Goal: Task Accomplishment & Management: Manage account settings

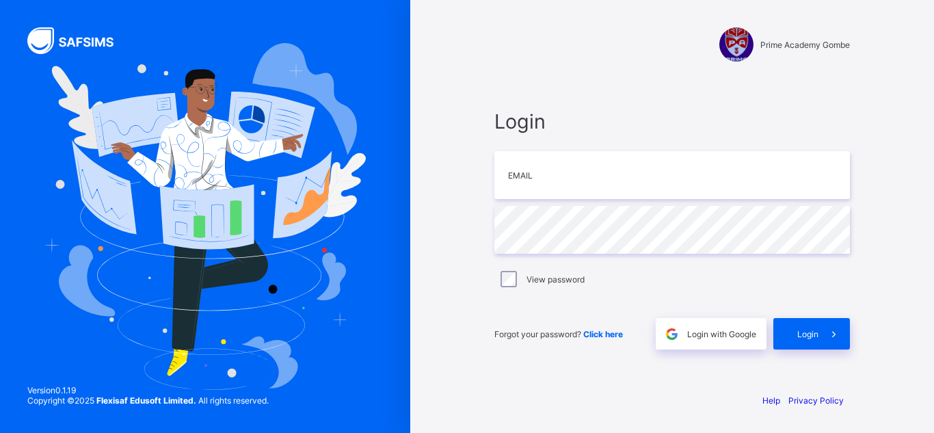
type input "*"
type input "**********"
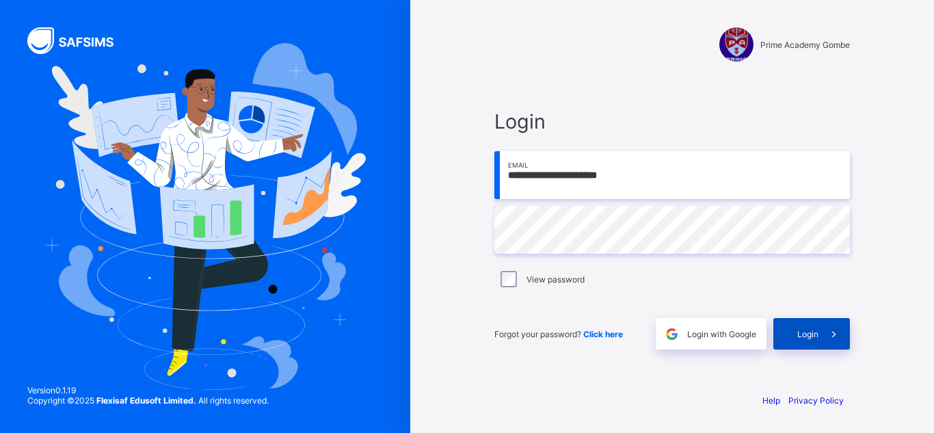
click at [806, 337] on span "Login" at bounding box center [808, 334] width 21 height 10
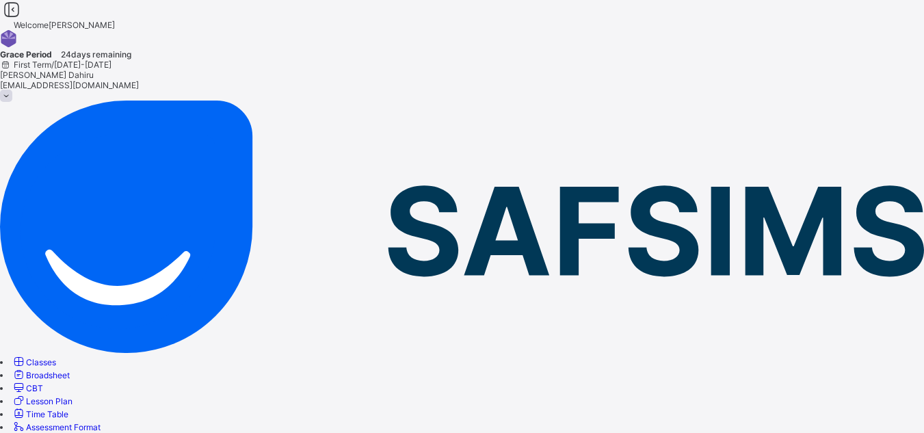
click at [56, 357] on link "Classes" at bounding box center [34, 362] width 44 height 10
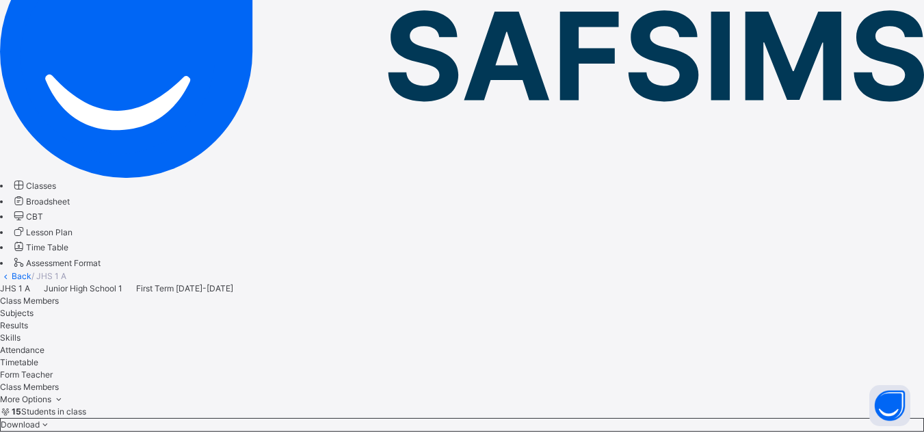
scroll to position [217, 0]
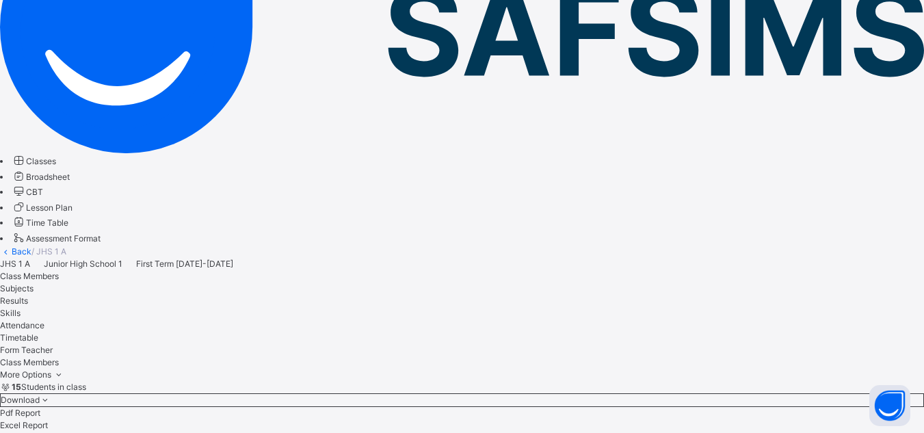
click at [101, 233] on link "Assessment Format" at bounding box center [56, 238] width 89 height 10
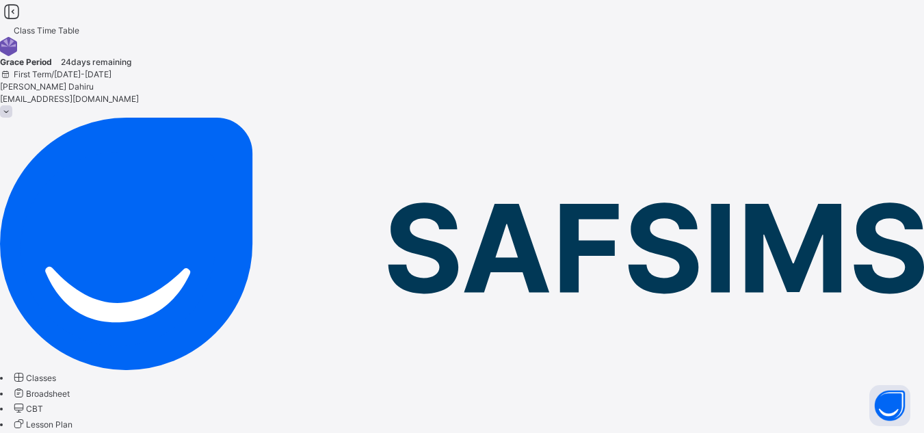
click at [73, 419] on span "Lesson Plan" at bounding box center [49, 424] width 47 height 10
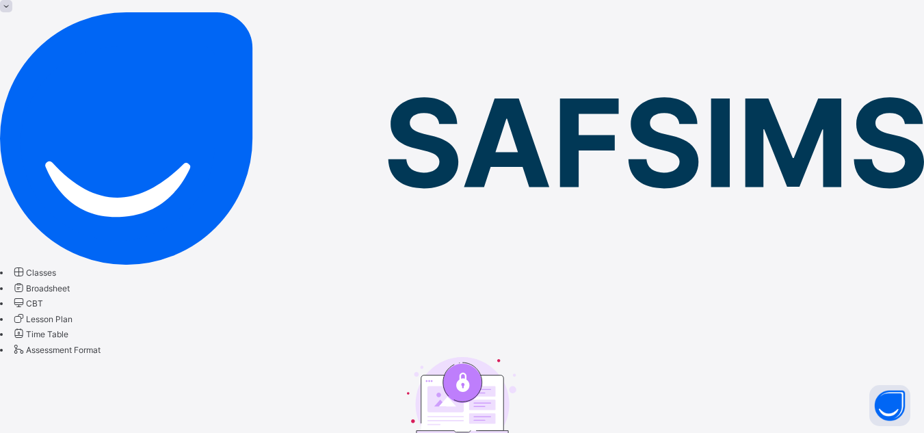
scroll to position [166, 0]
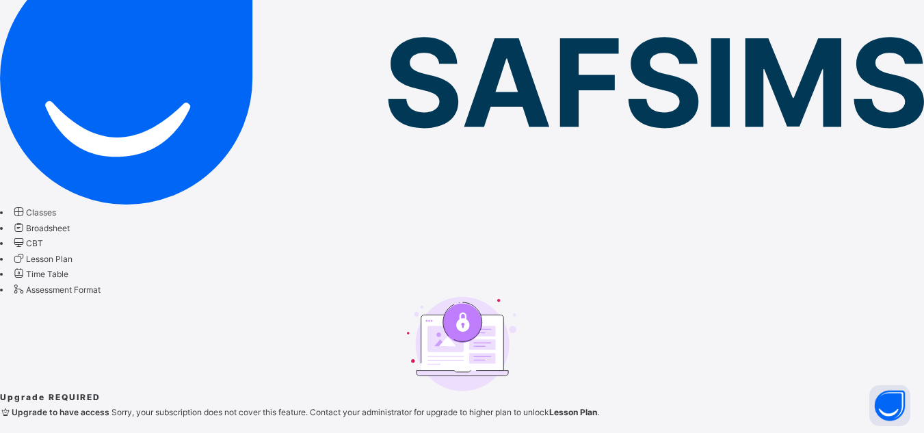
click at [43, 238] on span "CBT" at bounding box center [34, 243] width 17 height 10
click at [70, 223] on span "Broadsheet" at bounding box center [48, 228] width 44 height 10
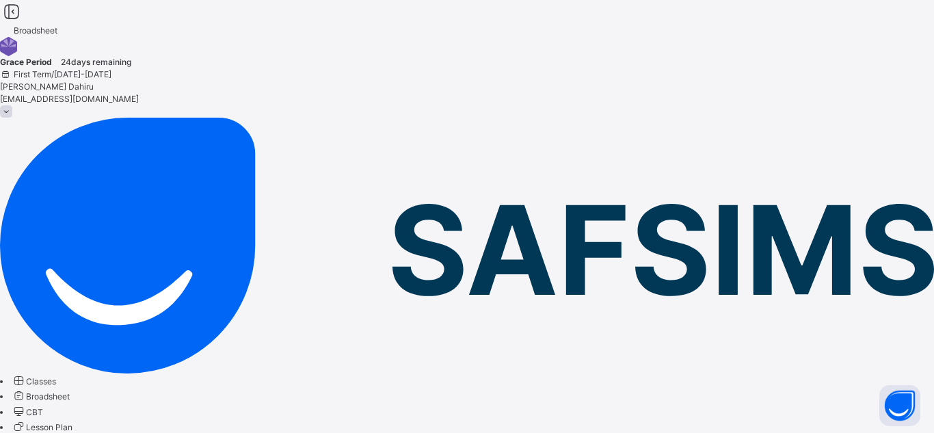
click at [56, 376] on span "Classes" at bounding box center [41, 381] width 30 height 10
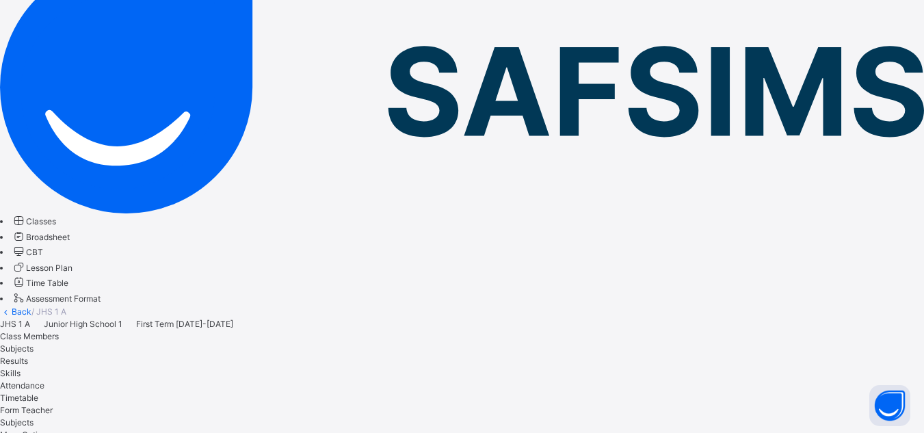
scroll to position [224, 0]
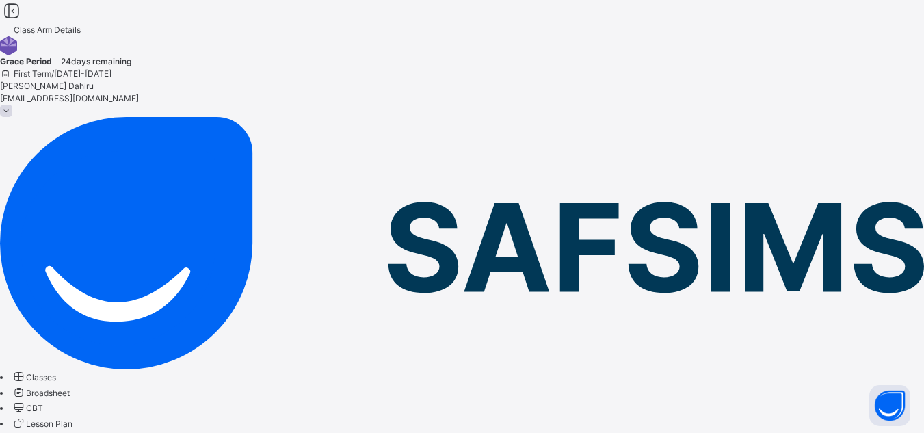
scroll to position [0, 0]
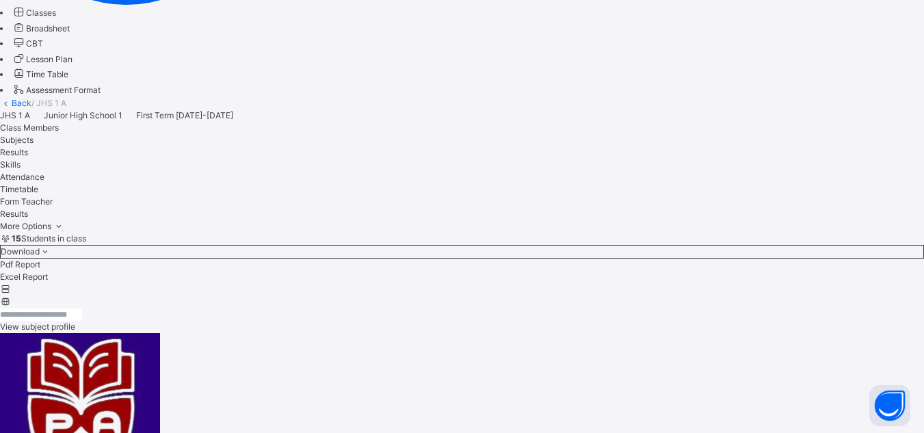
scroll to position [444, 0]
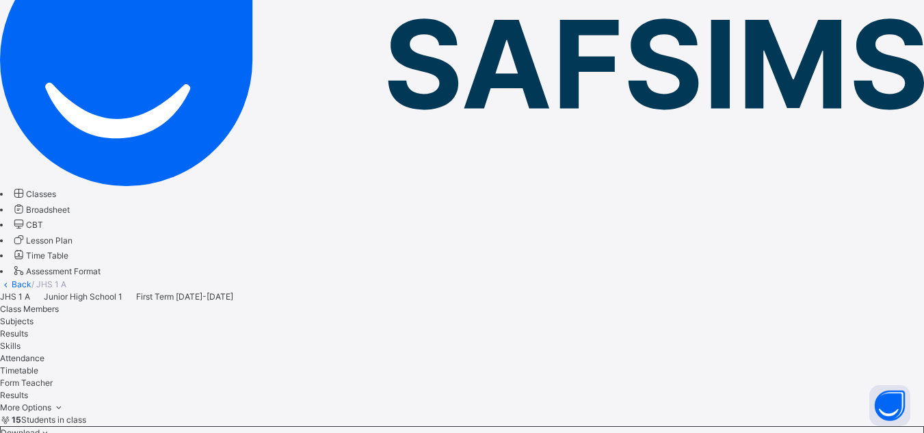
scroll to position [182, 0]
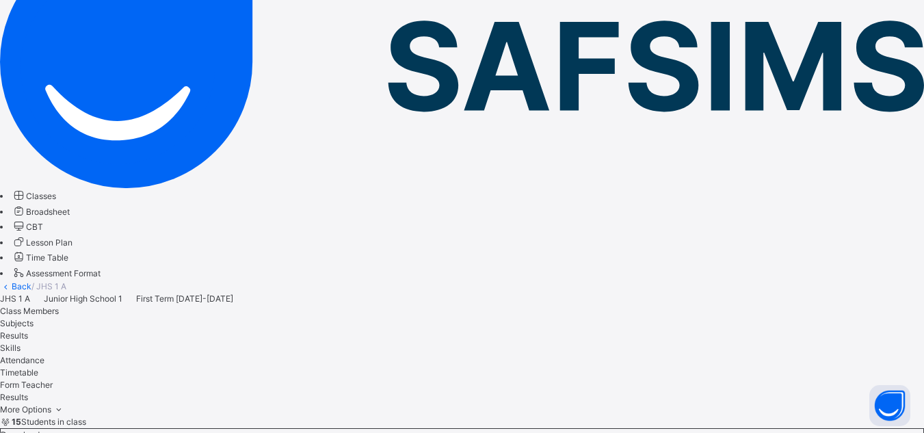
click at [34, 318] on span "Subjects" at bounding box center [17, 323] width 34 height 10
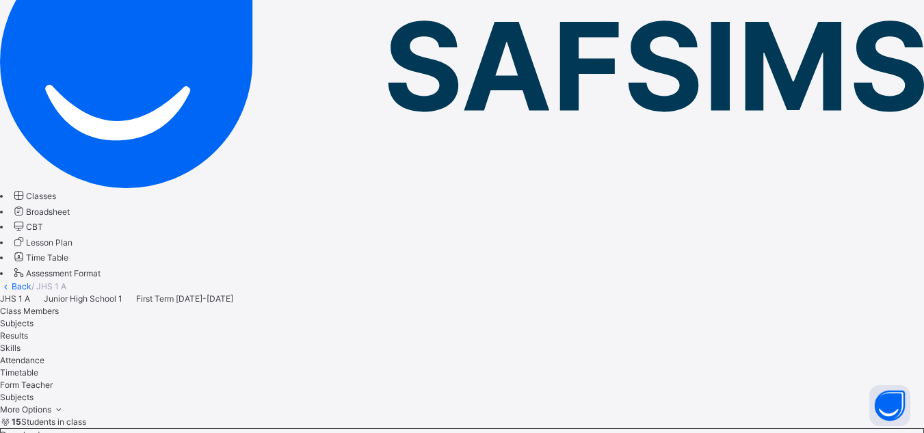
click at [59, 306] on span "Class Members" at bounding box center [29, 311] width 59 height 10
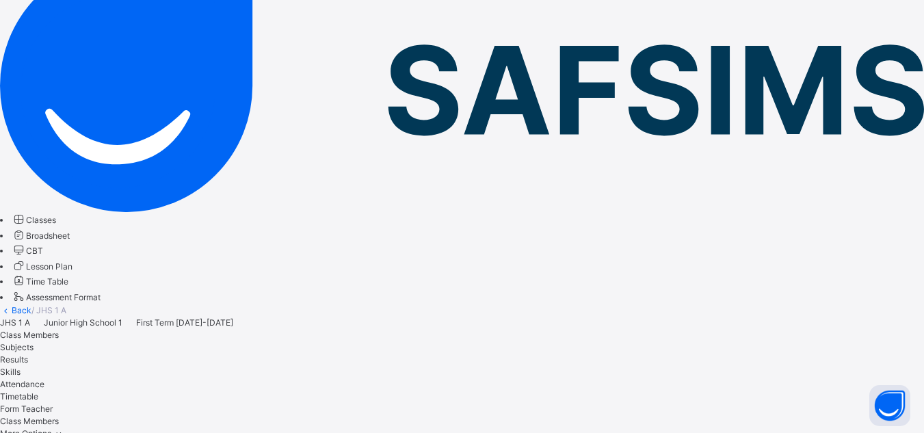
scroll to position [183, 0]
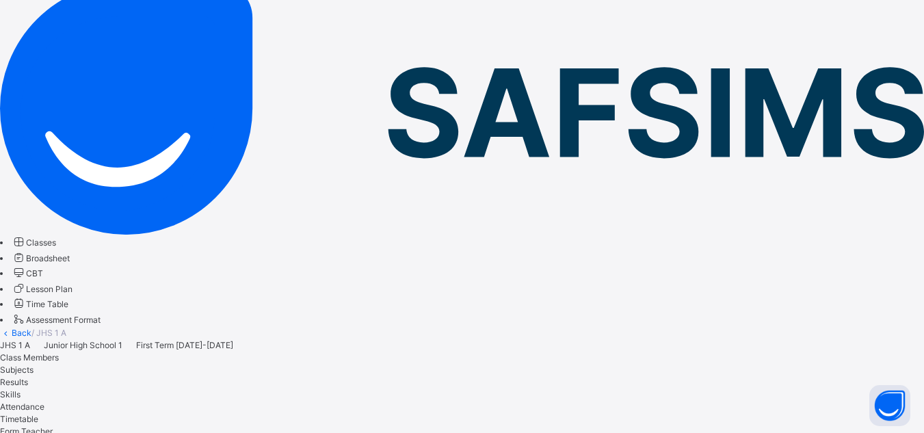
scroll to position [103, 0]
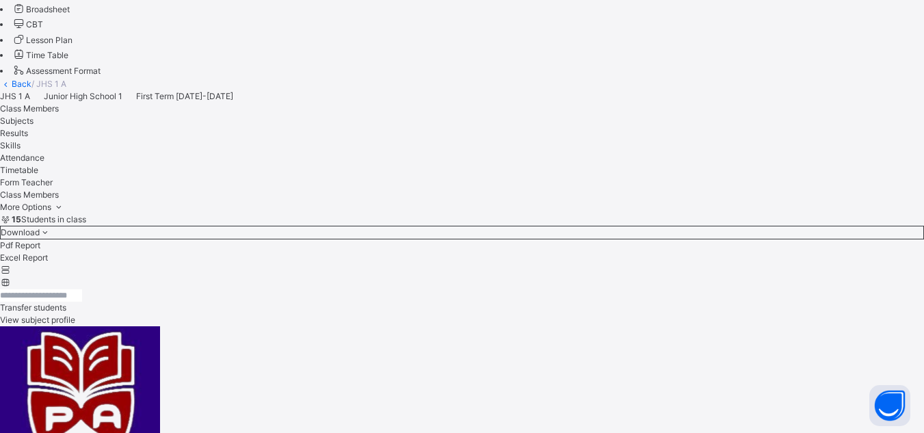
scroll to position [376, 0]
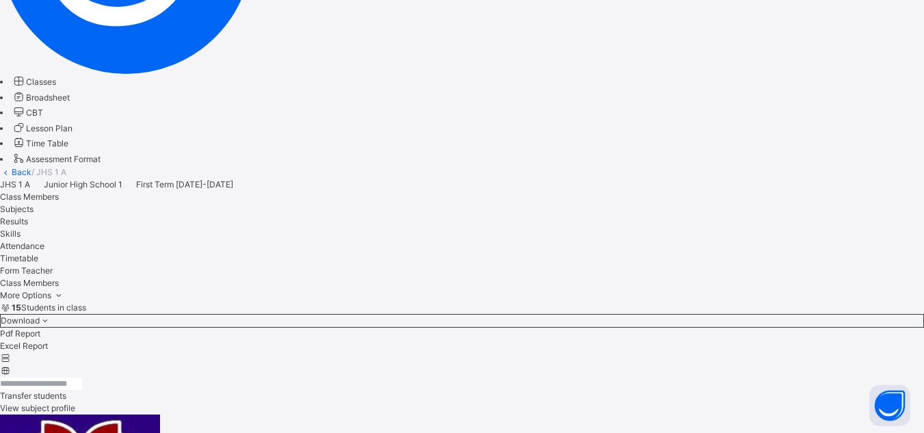
scroll to position [285, 0]
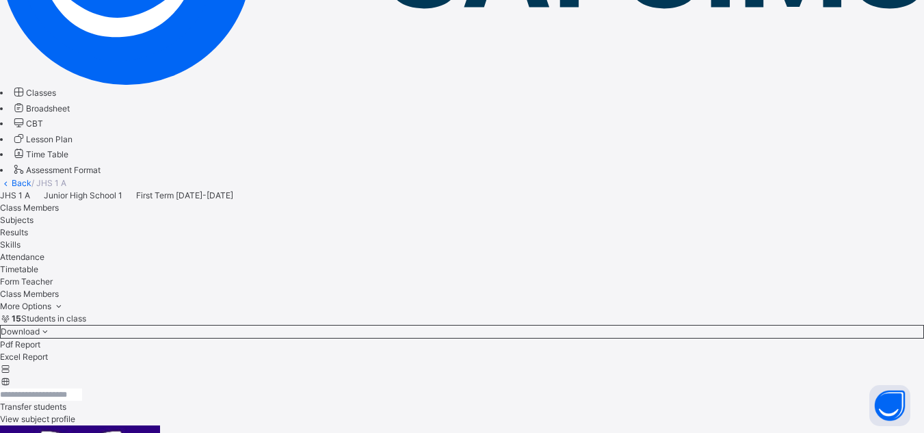
click at [66, 402] on span "Transfer students" at bounding box center [33, 407] width 66 height 10
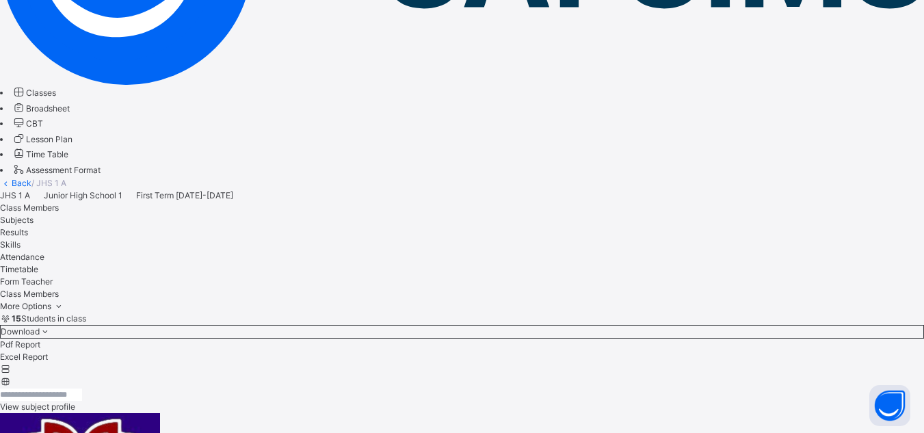
click at [447, 388] on div "View subject profile" at bounding box center [462, 400] width 924 height 25
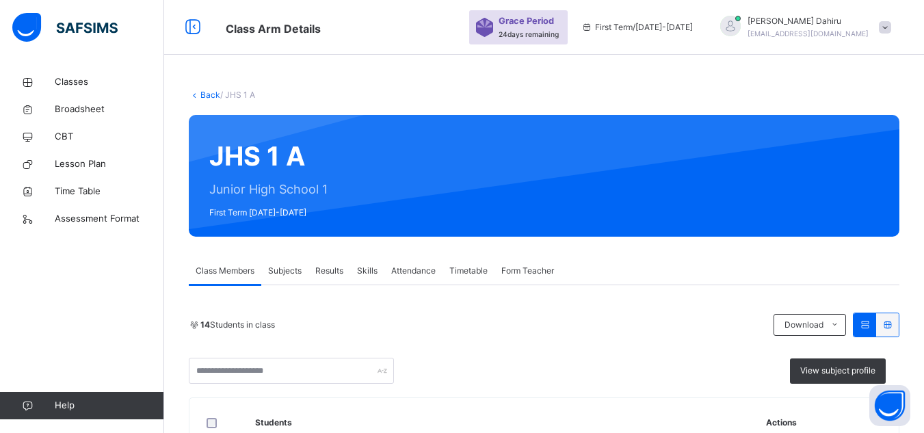
click at [290, 267] on span "Subjects" at bounding box center [285, 271] width 34 height 12
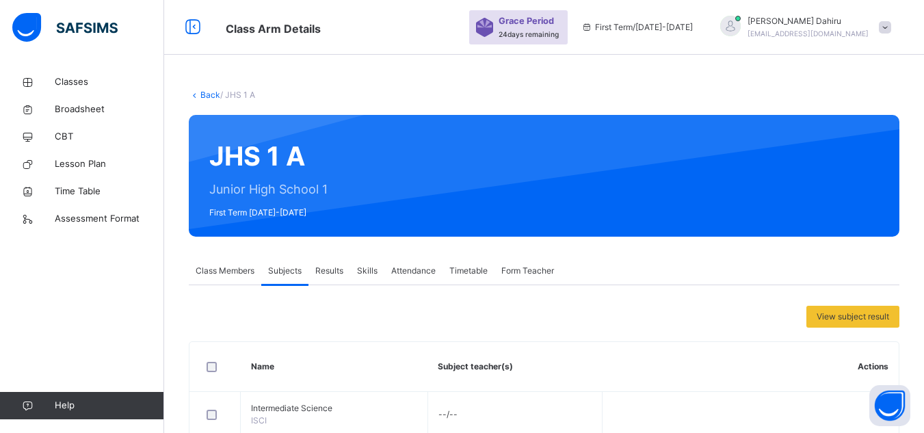
click at [527, 269] on span "Form Teacher" at bounding box center [527, 271] width 53 height 12
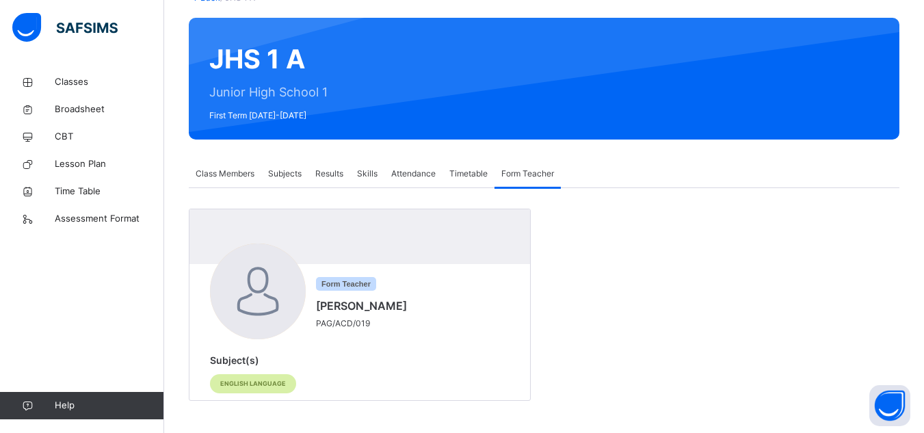
scroll to position [99, 0]
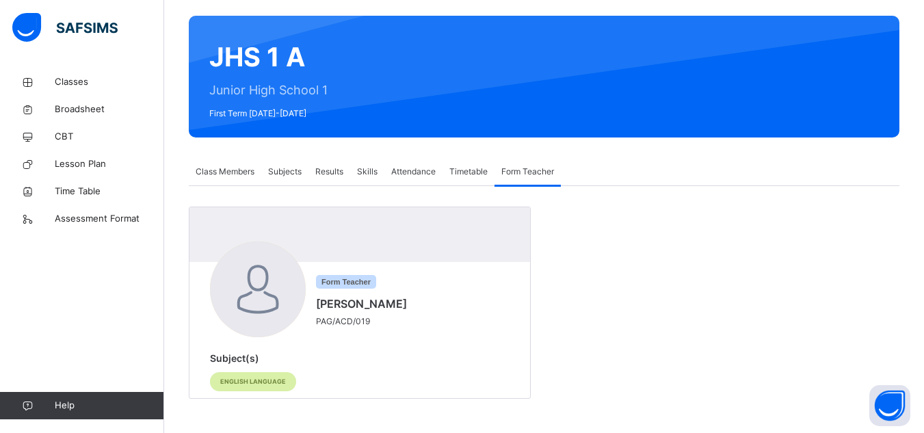
click at [224, 166] on span "Class Members" at bounding box center [225, 172] width 59 height 12
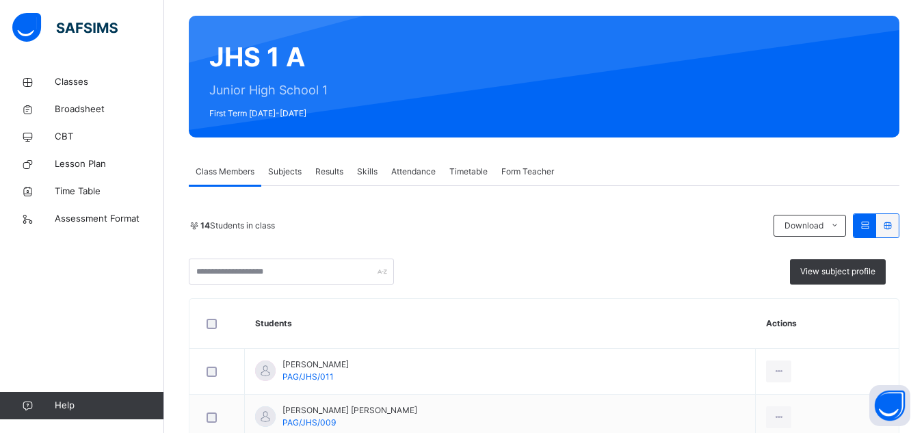
click at [325, 168] on span "Results" at bounding box center [329, 172] width 28 height 12
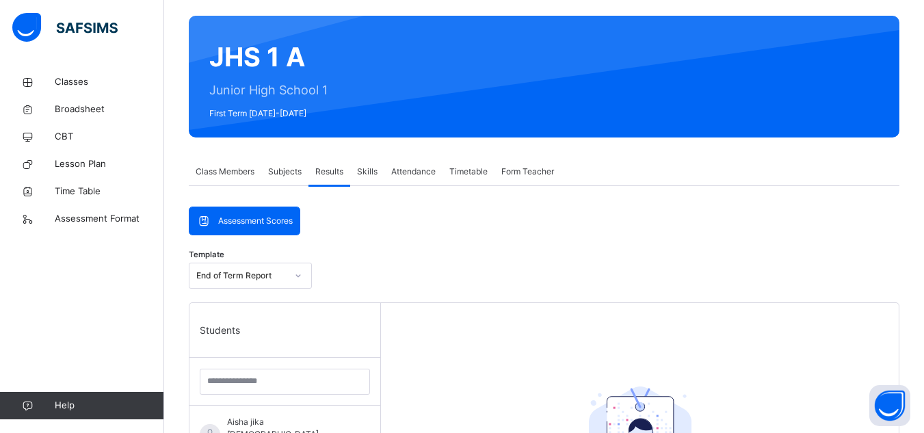
click at [296, 228] on div "Assessment Scores" at bounding box center [244, 220] width 110 height 27
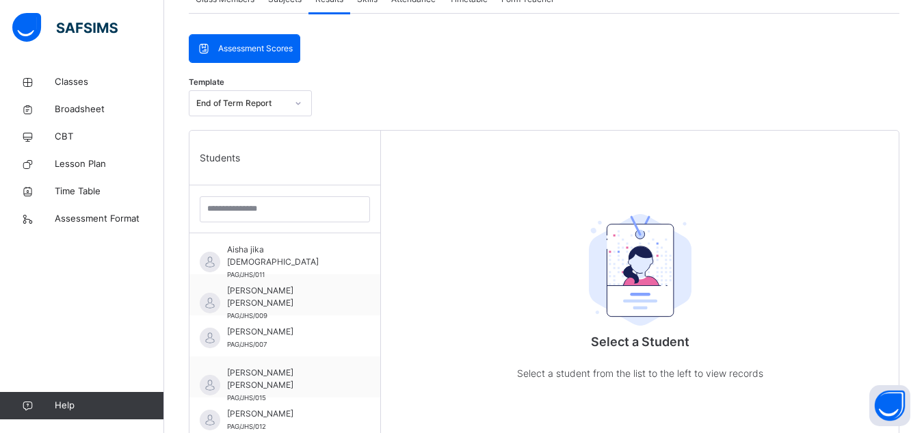
scroll to position [282, 0]
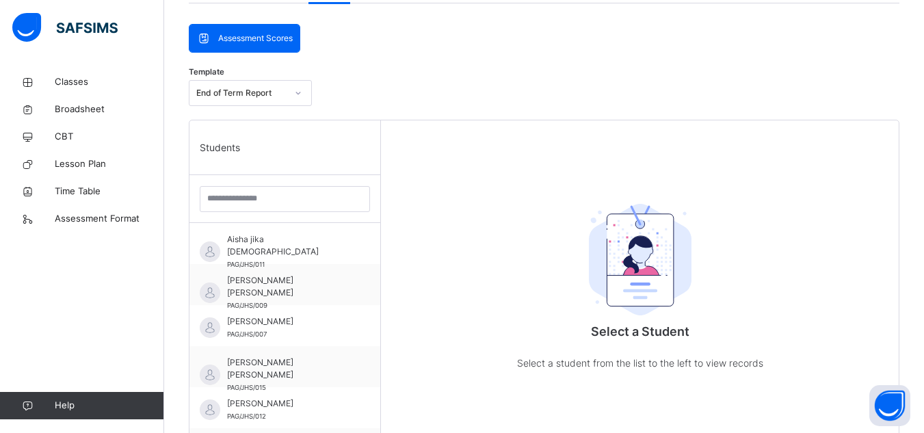
click at [278, 38] on span "Assessment Scores" at bounding box center [255, 38] width 75 height 12
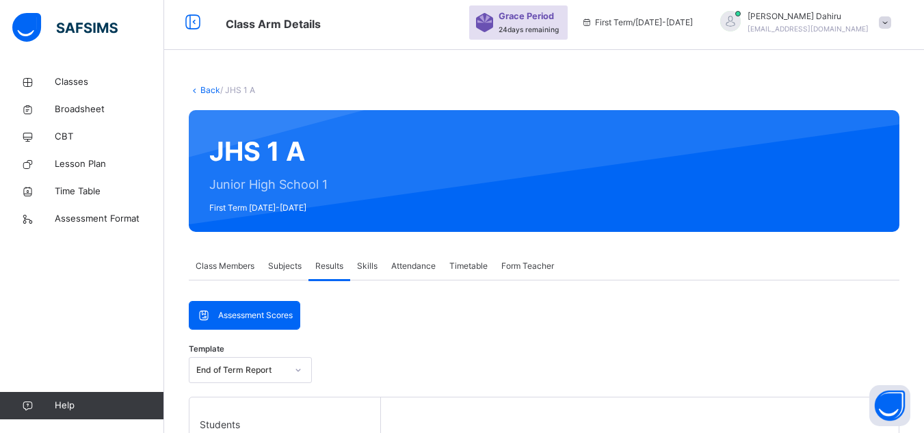
scroll to position [0, 0]
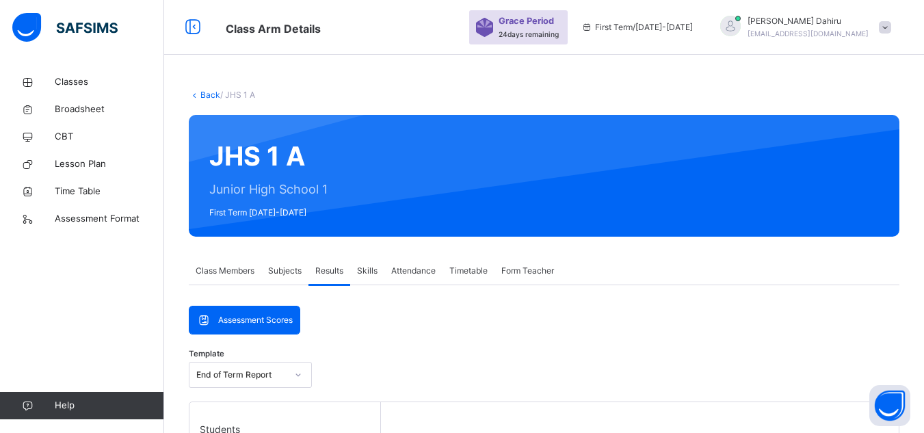
click at [293, 272] on span "Subjects" at bounding box center [285, 271] width 34 height 12
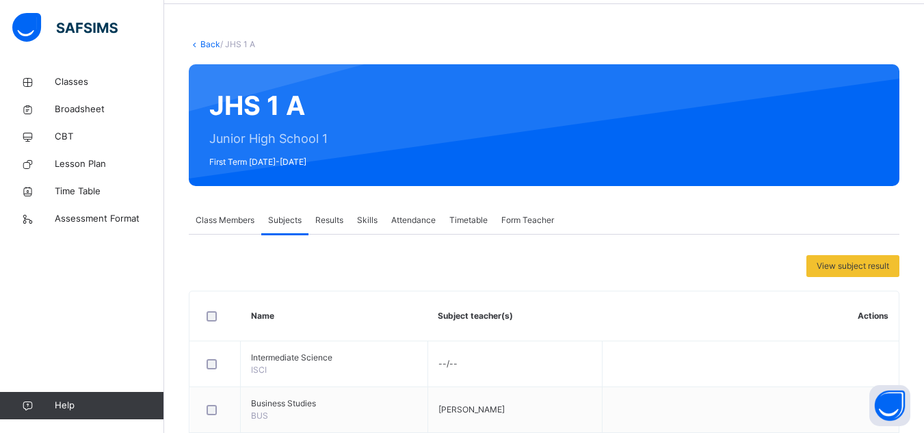
scroll to position [57, 0]
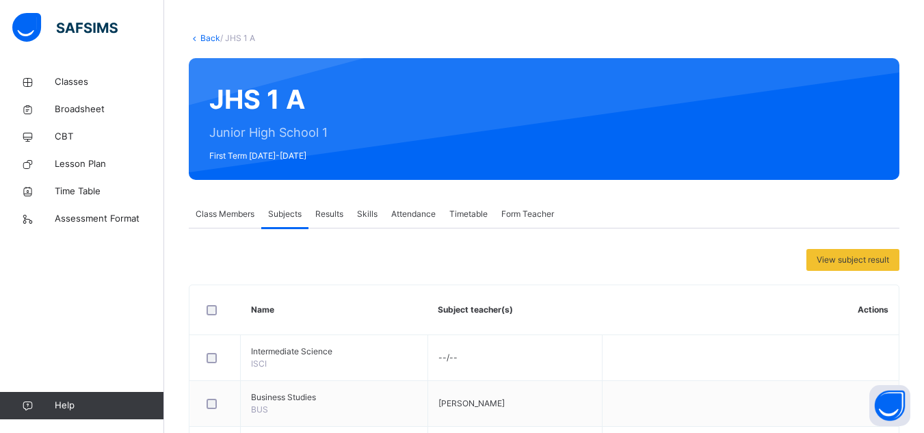
click at [225, 215] on span "Class Members" at bounding box center [225, 214] width 59 height 12
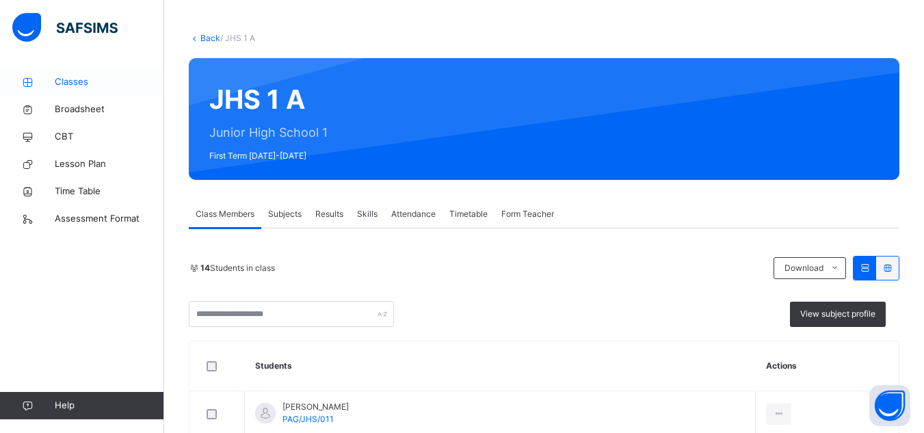
click at [107, 81] on span "Classes" at bounding box center [109, 82] width 109 height 14
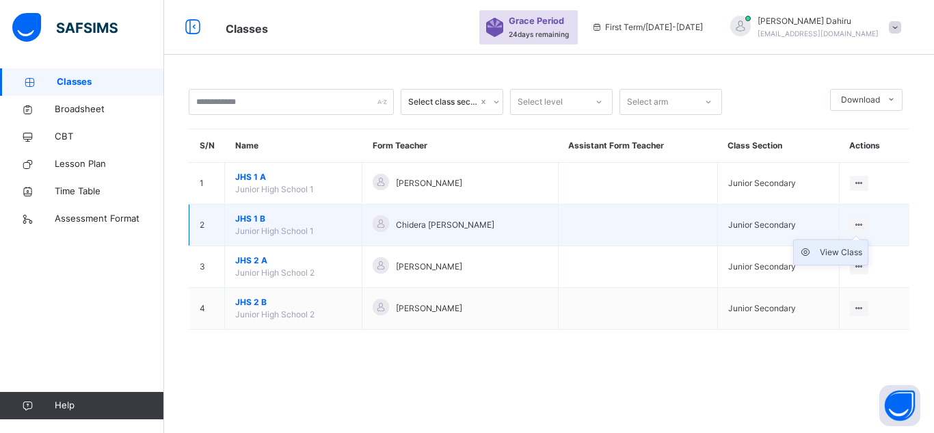
click at [835, 258] on div "View Class" at bounding box center [841, 253] width 42 height 14
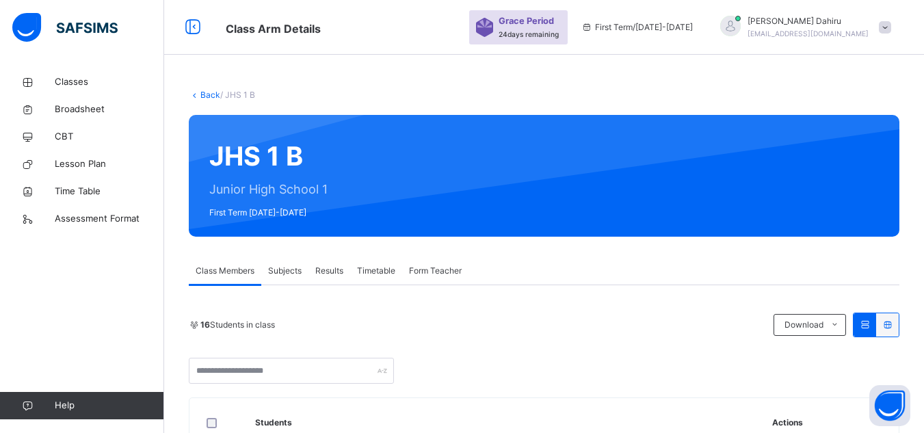
click at [332, 275] on span "Results" at bounding box center [329, 271] width 28 height 12
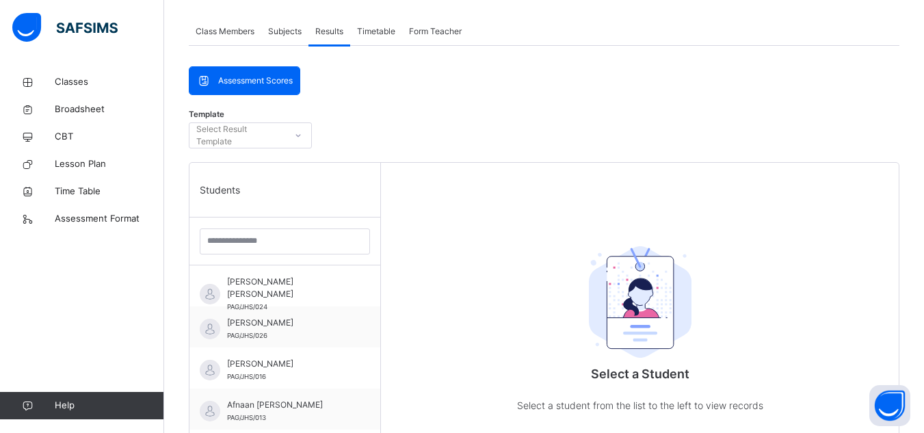
scroll to position [12, 0]
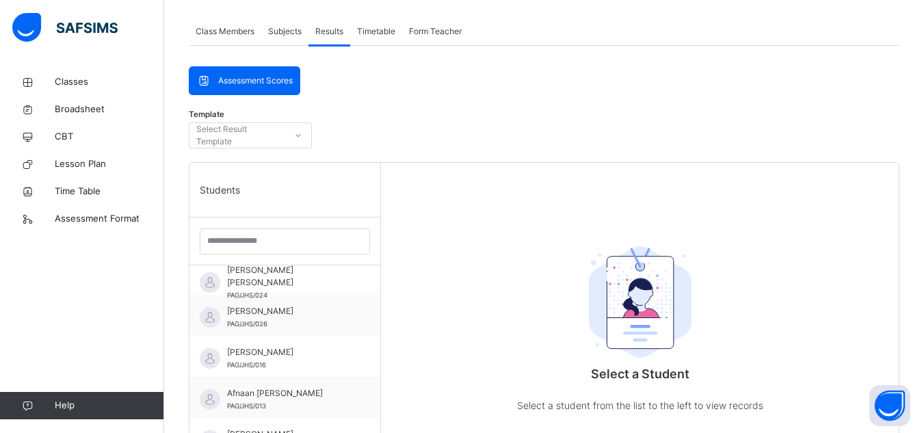
click at [294, 132] on icon at bounding box center [298, 136] width 8 height 14
click at [376, 117] on div "Template 0 results available. Use Up and Down to choose options, press Enter to…" at bounding box center [544, 139] width 711 height 47
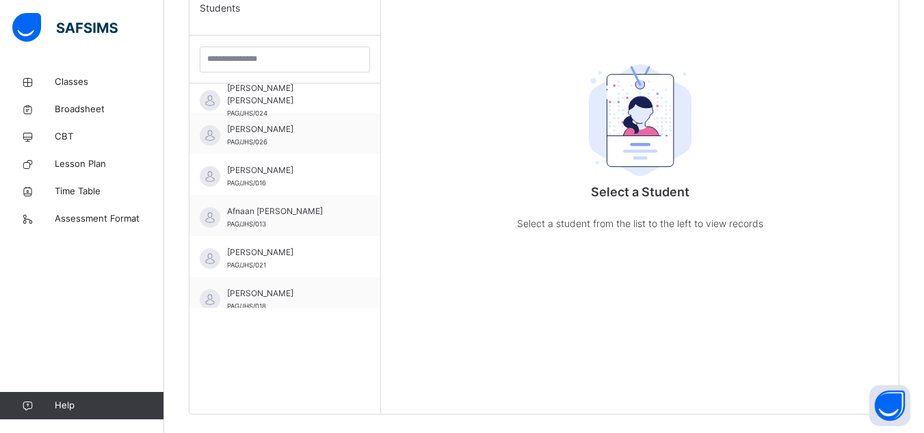
scroll to position [422, 0]
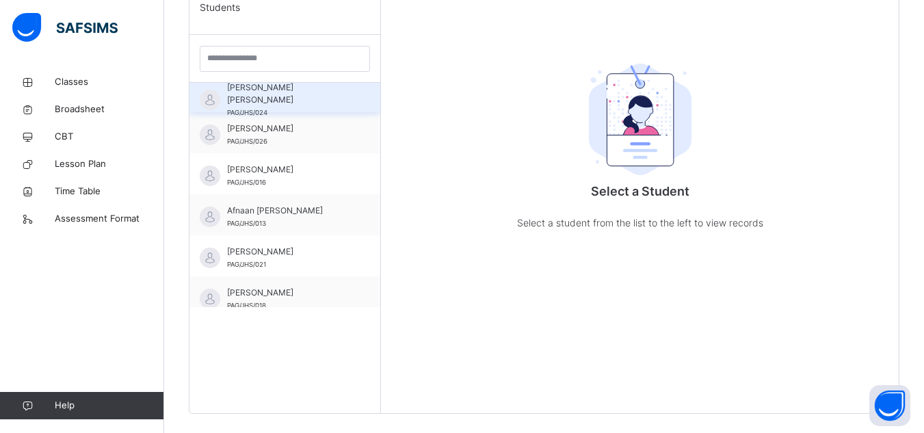
click at [304, 91] on span "Abubakar Aliyu Mustapha" at bounding box center [288, 93] width 122 height 25
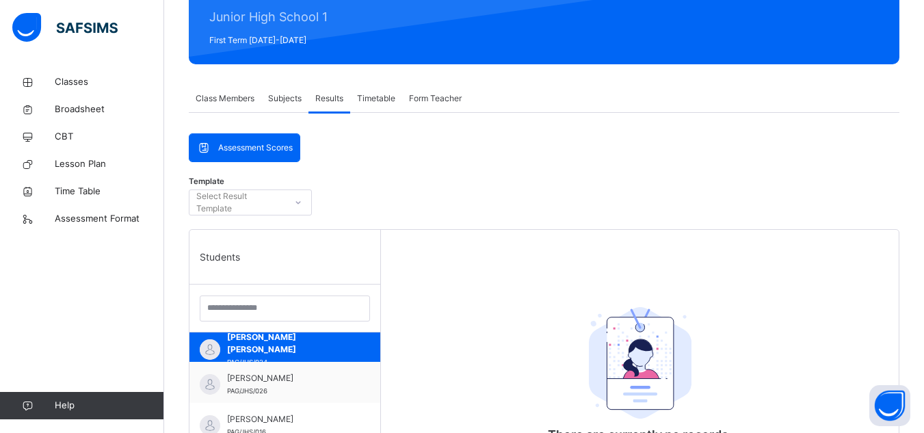
scroll to position [0, 0]
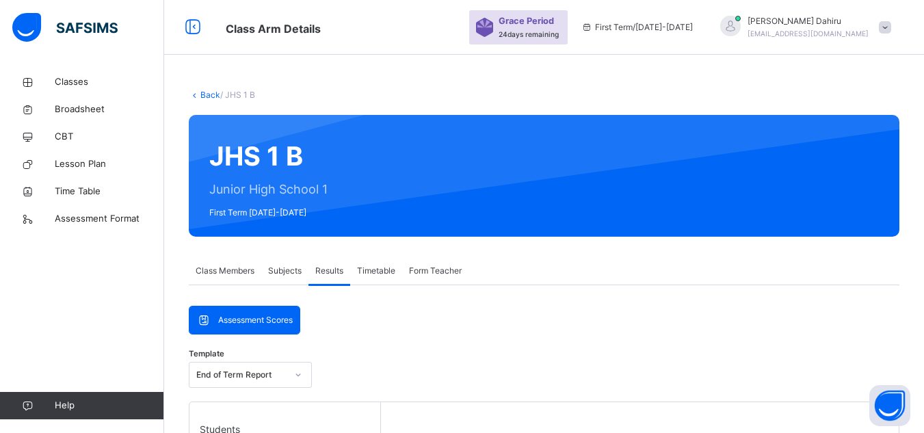
click at [283, 273] on span "Subjects" at bounding box center [285, 271] width 34 height 12
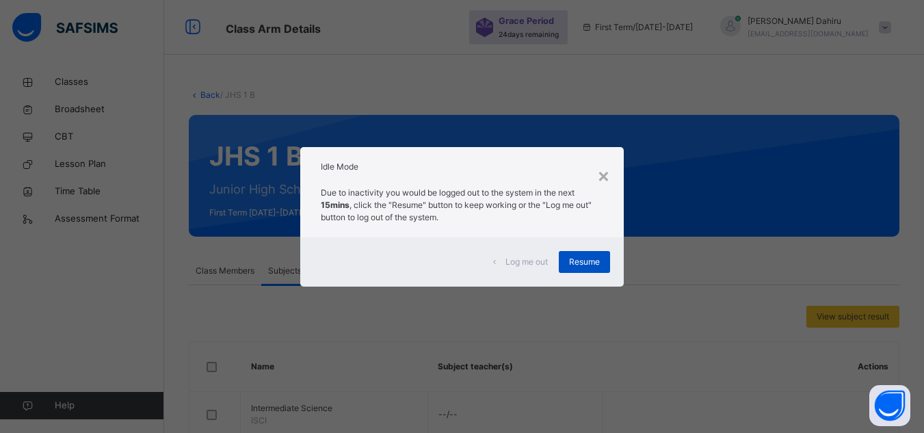
click at [579, 267] on span "Resume" at bounding box center [584, 262] width 31 height 12
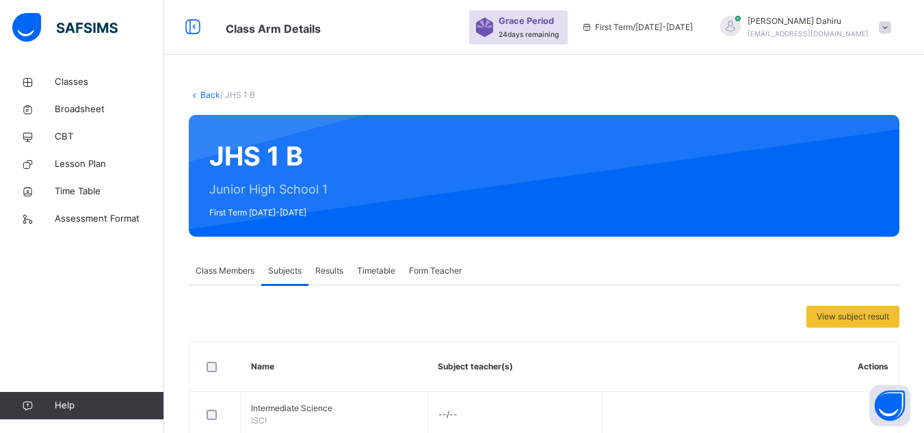
click at [390, 273] on span "Timetable" at bounding box center [376, 271] width 38 height 12
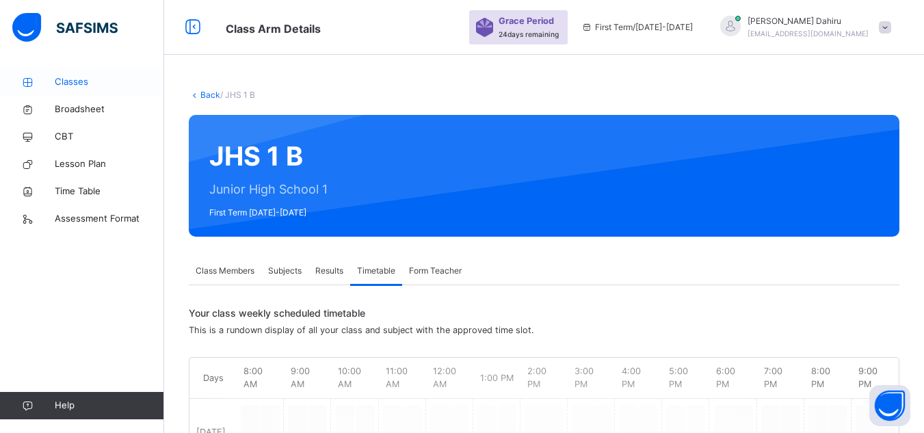
click at [84, 77] on span "Classes" at bounding box center [109, 82] width 109 height 14
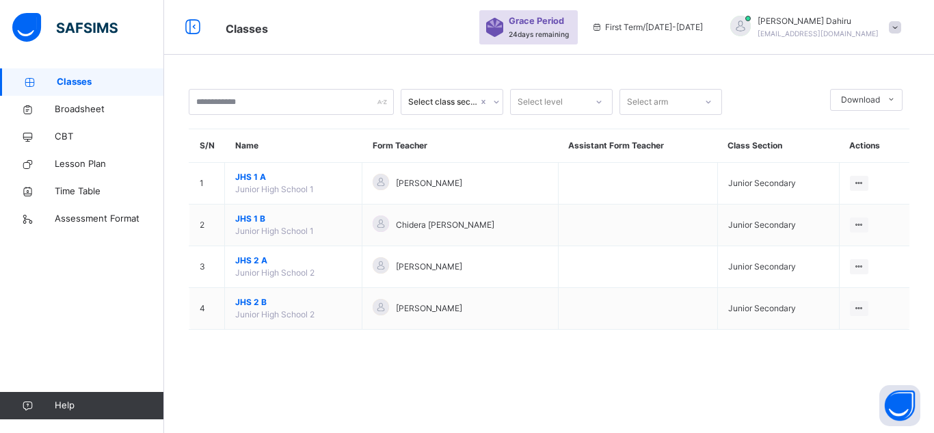
click at [889, 25] on span at bounding box center [895, 27] width 12 height 12
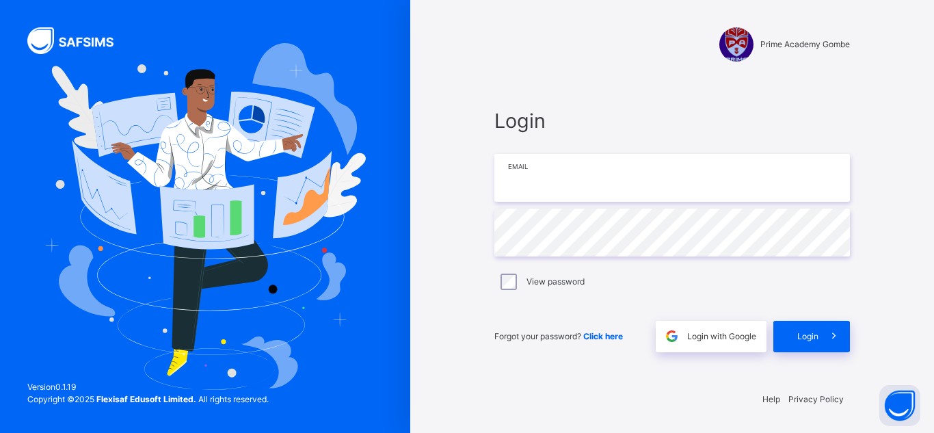
click at [615, 184] on input "email" at bounding box center [673, 178] width 356 height 48
type input "**********"
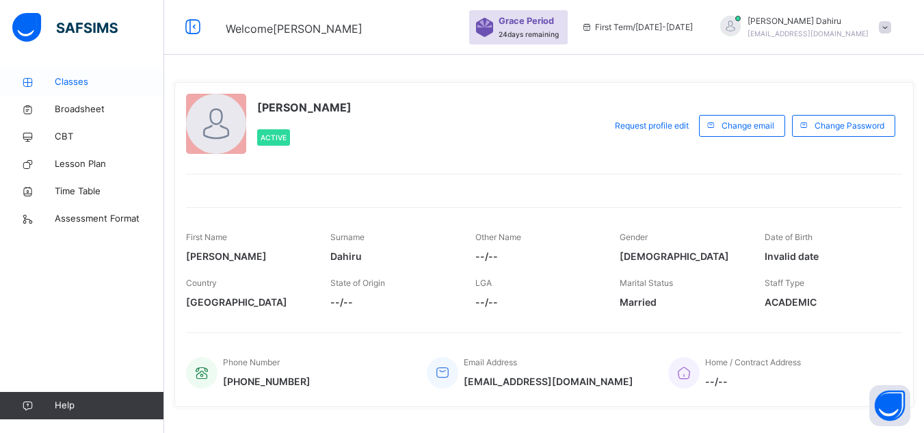
click at [94, 85] on span "Classes" at bounding box center [109, 82] width 109 height 14
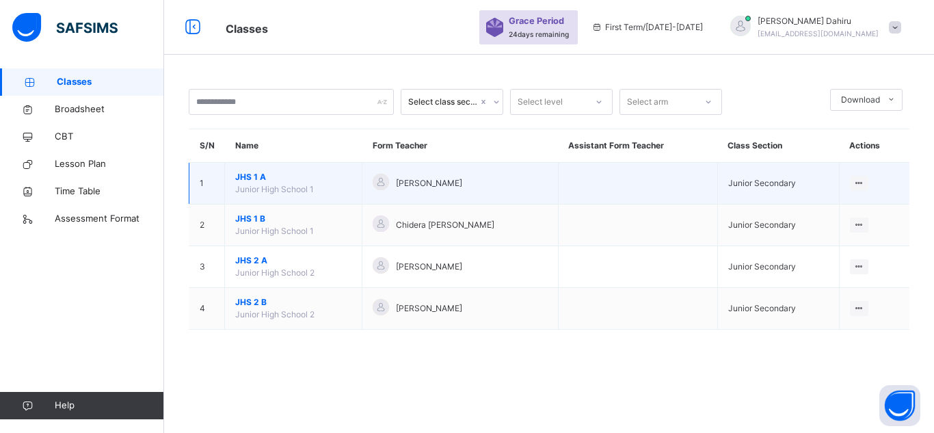
click at [261, 177] on span "JHS 1 A" at bounding box center [293, 177] width 116 height 12
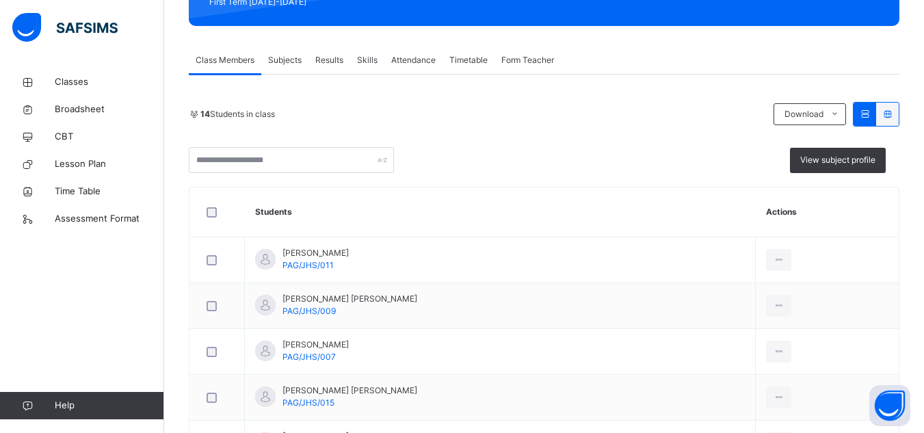
scroll to position [217, 0]
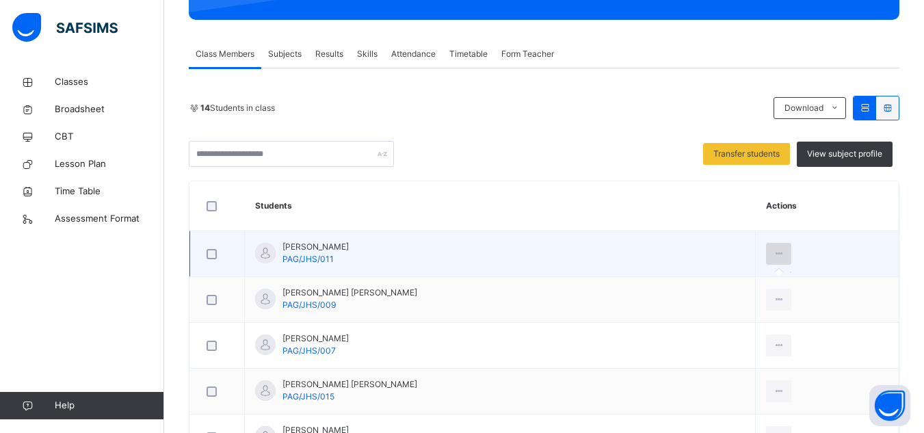
click at [776, 250] on icon at bounding box center [779, 254] width 12 height 12
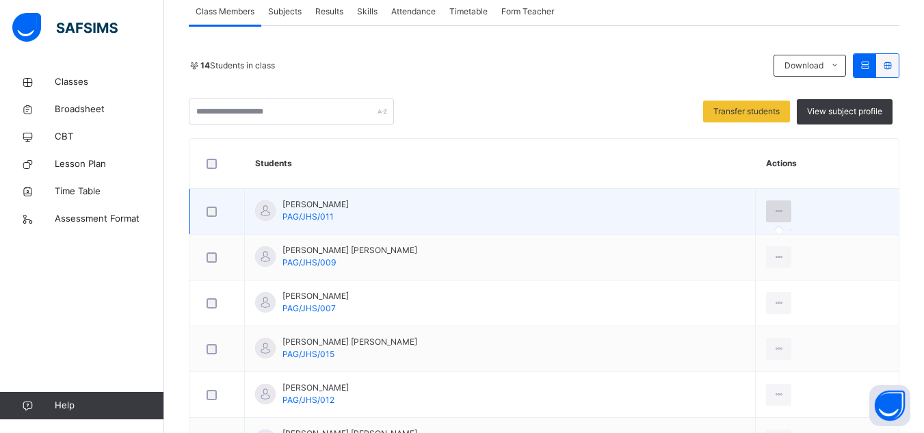
scroll to position [274, 0]
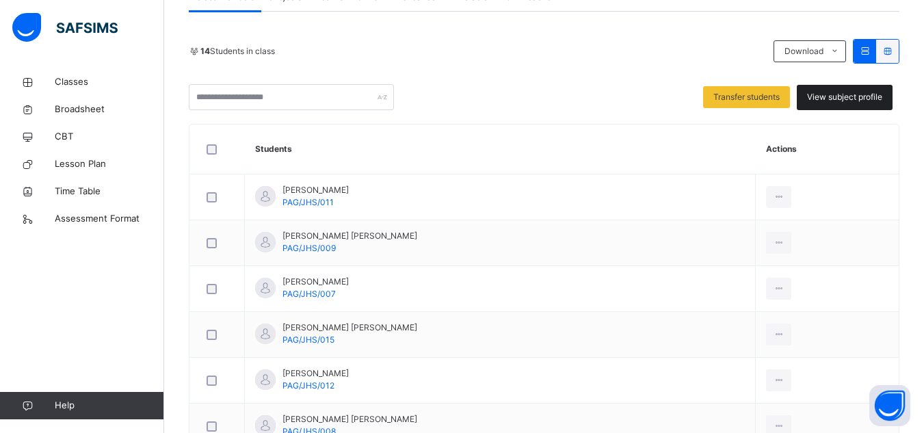
click at [858, 103] on span "View subject profile" at bounding box center [844, 97] width 75 height 12
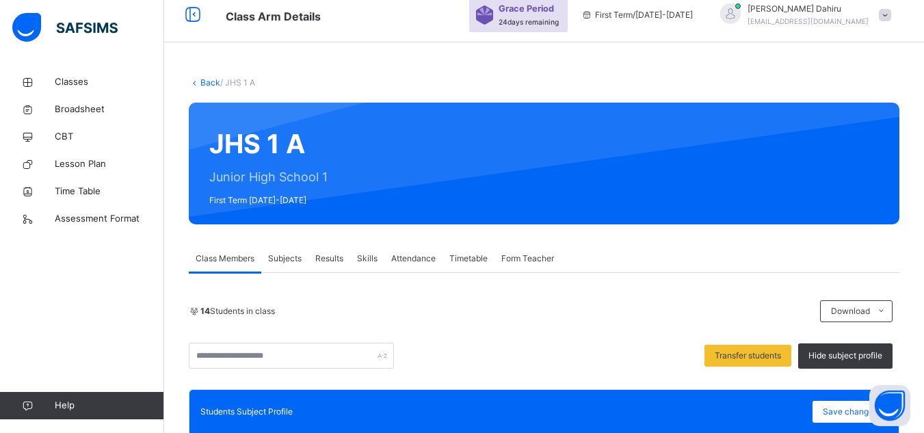
scroll to position [0, 0]
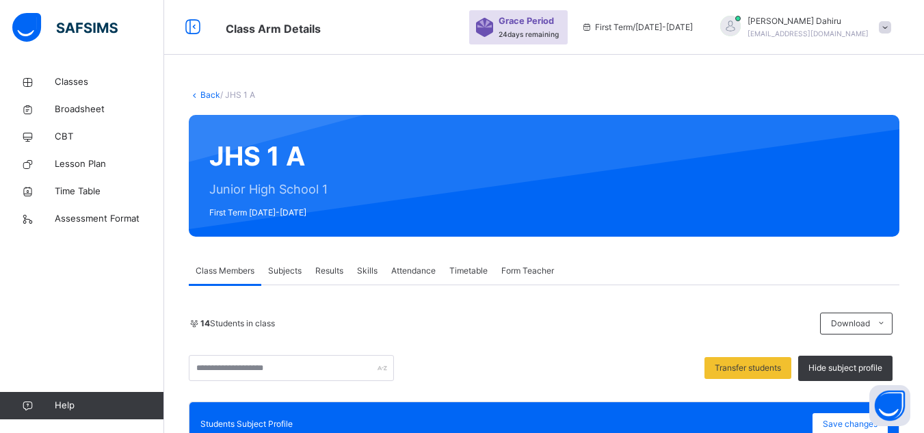
click at [204, 96] on link "Back" at bounding box center [210, 95] width 20 height 10
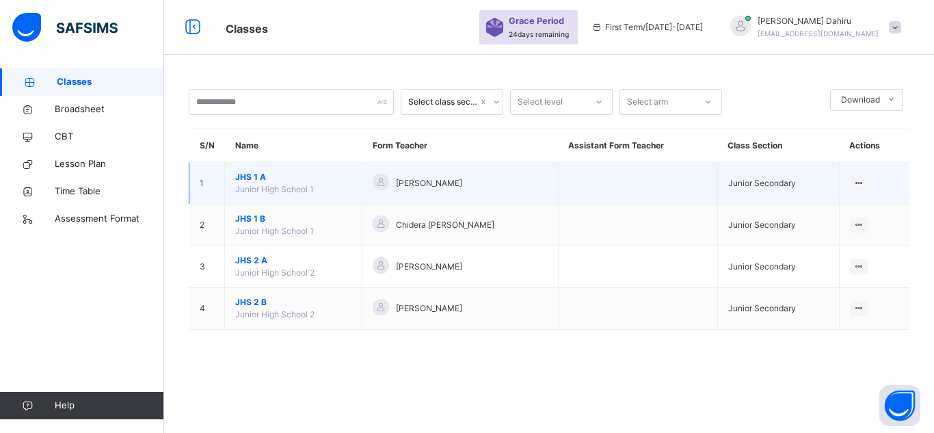
click at [253, 176] on span "JHS 1 A" at bounding box center [293, 177] width 116 height 12
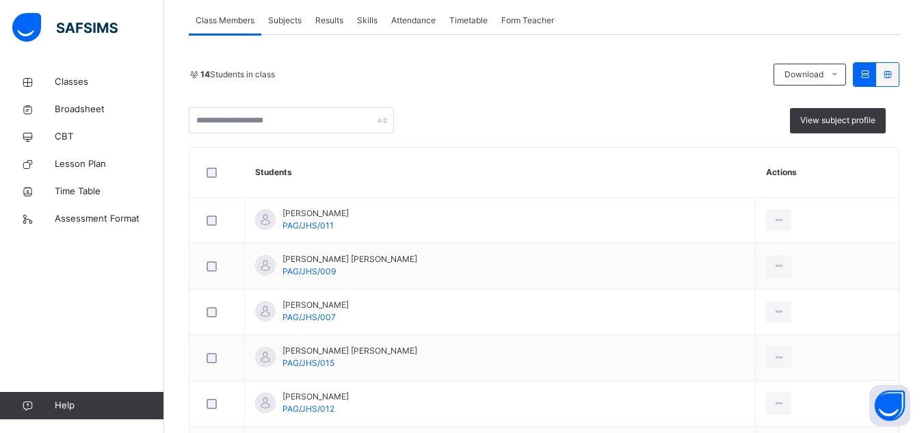
scroll to position [251, 0]
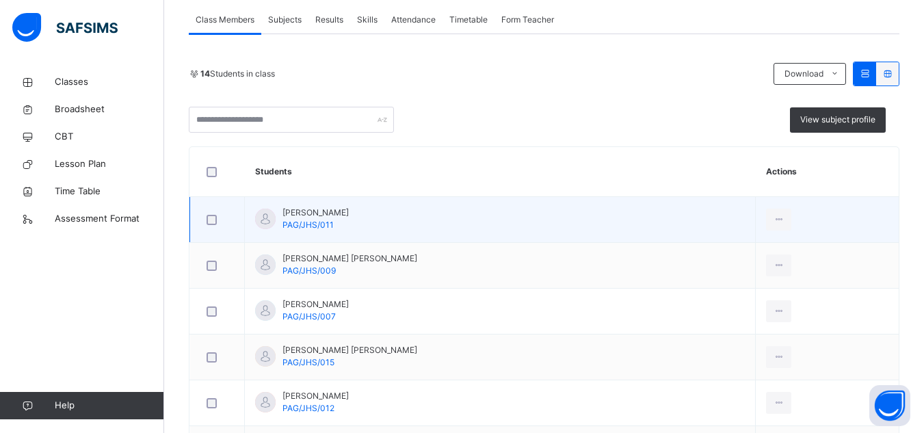
click at [322, 212] on span "[PERSON_NAME]" at bounding box center [316, 213] width 66 height 12
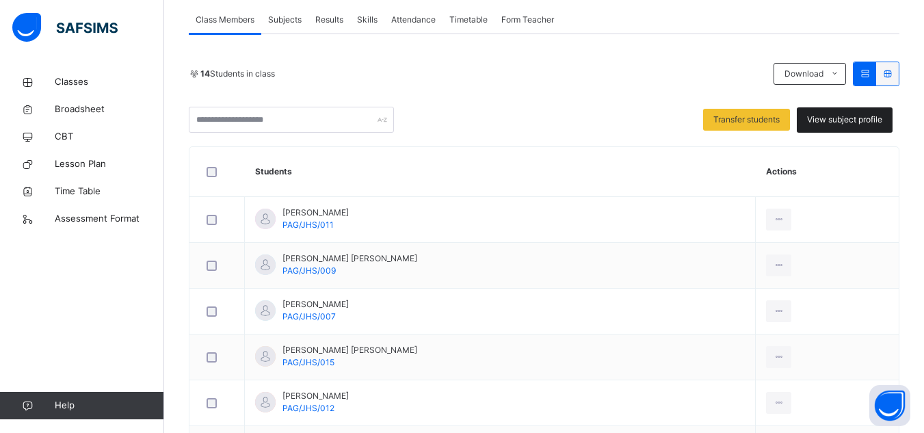
click at [828, 127] on div "View subject profile" at bounding box center [845, 119] width 96 height 25
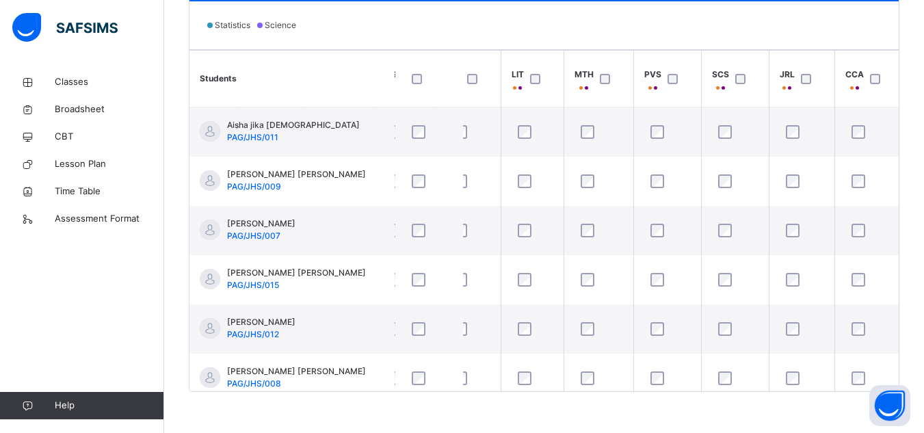
scroll to position [0, 0]
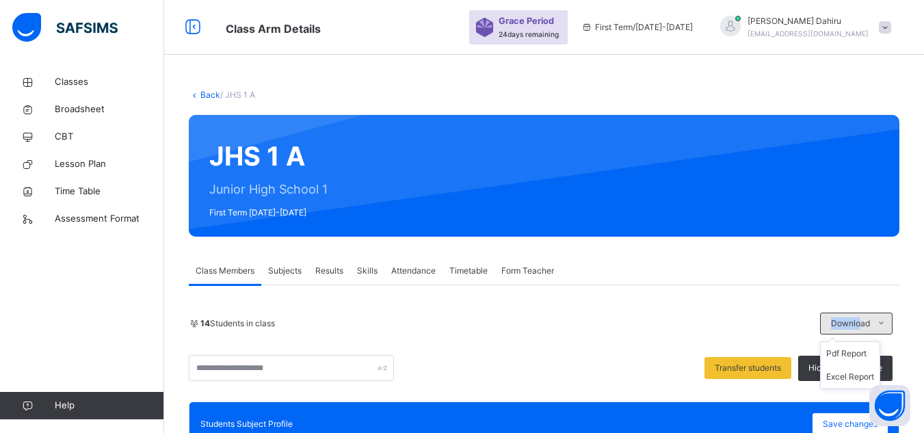
click at [709, 276] on div "Class Members Subjects Results Skills Attendance Timetable Form Teacher" at bounding box center [544, 271] width 711 height 28
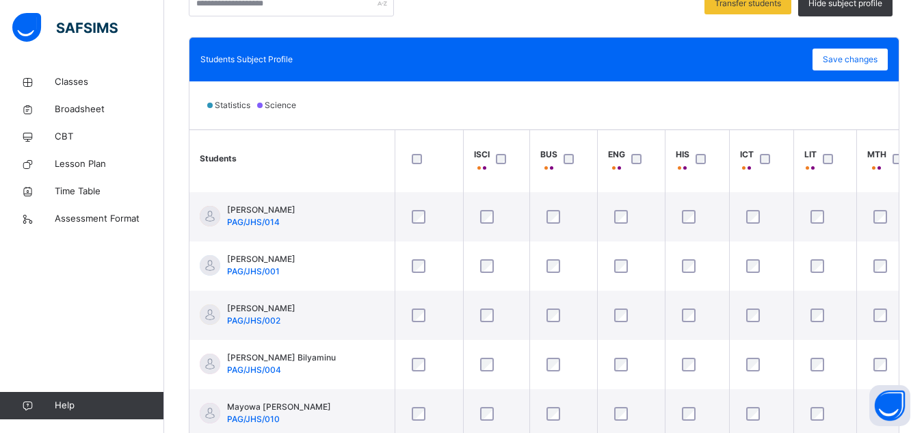
scroll to position [296, 0]
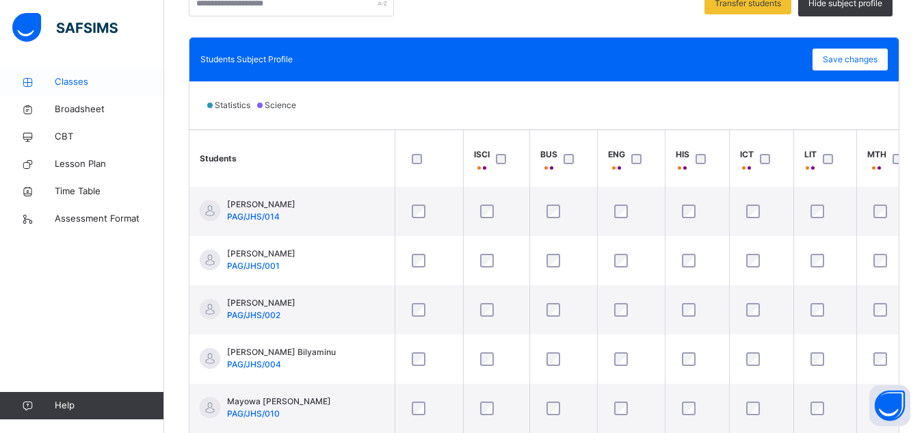
click at [93, 86] on span "Classes" at bounding box center [109, 82] width 109 height 14
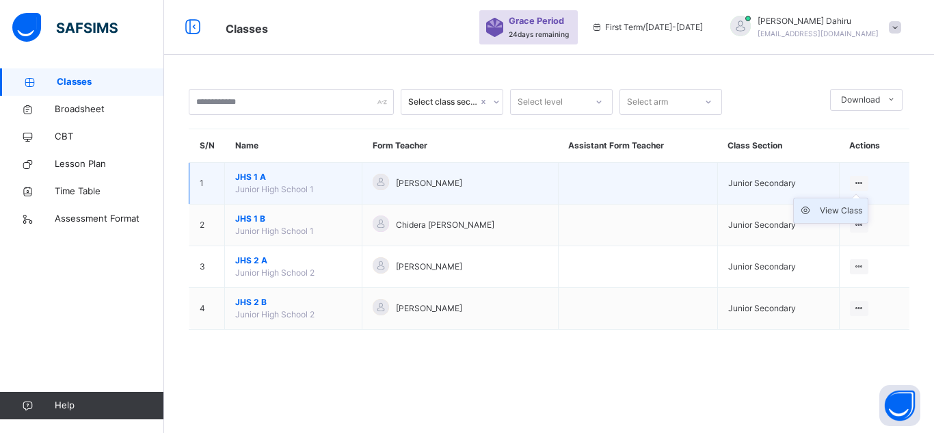
click at [837, 209] on div "View Class" at bounding box center [841, 211] width 42 height 14
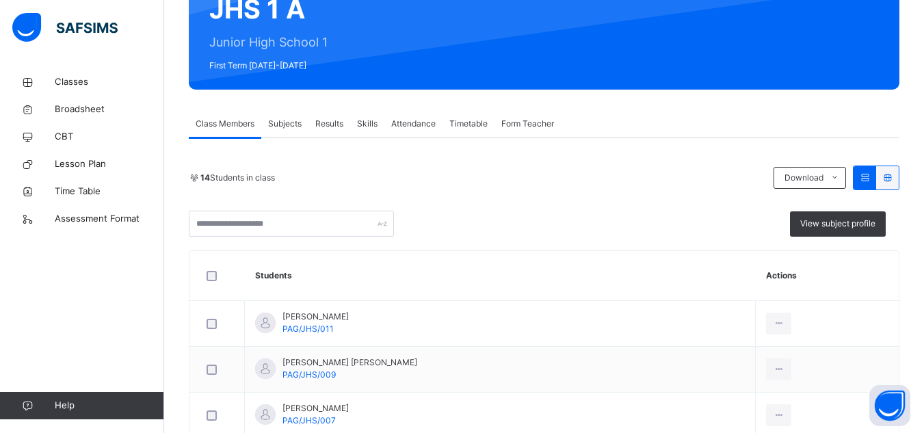
scroll to position [137, 0]
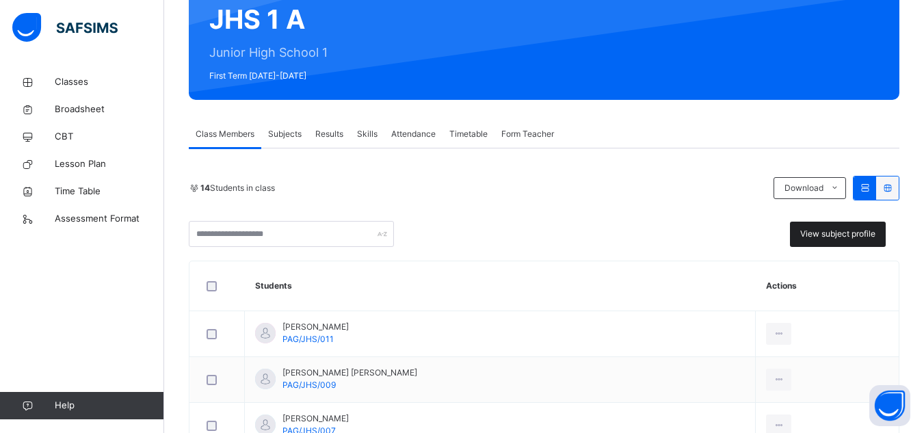
click at [828, 233] on span "View subject profile" at bounding box center [837, 234] width 75 height 12
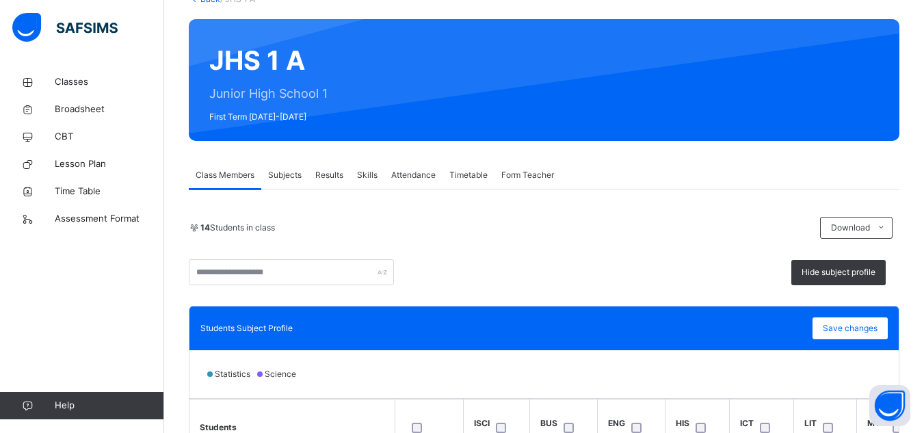
scroll to position [0, 0]
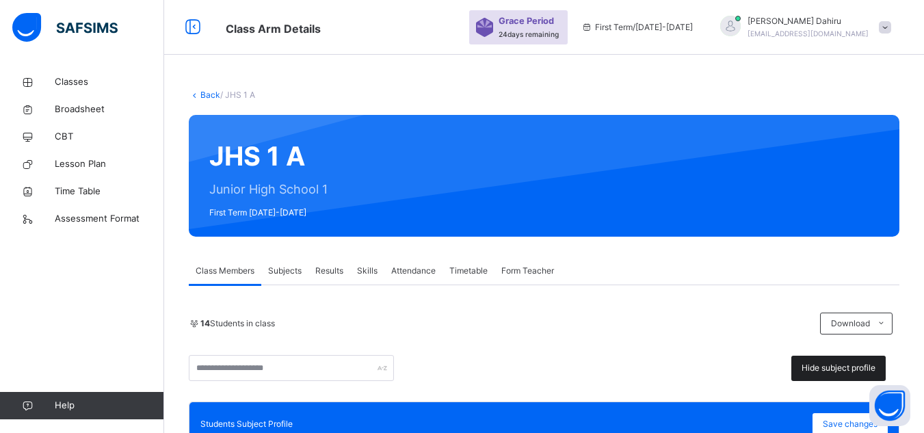
click at [822, 369] on span "Hide subject profile" at bounding box center [839, 368] width 74 height 12
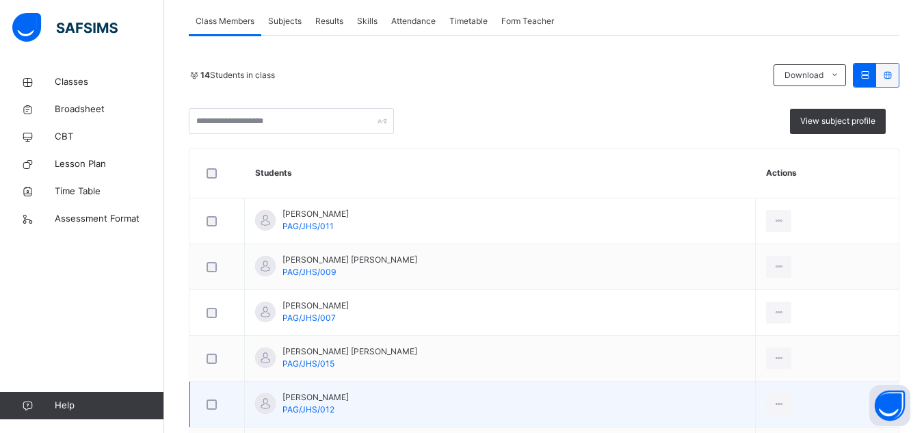
scroll to position [239, 0]
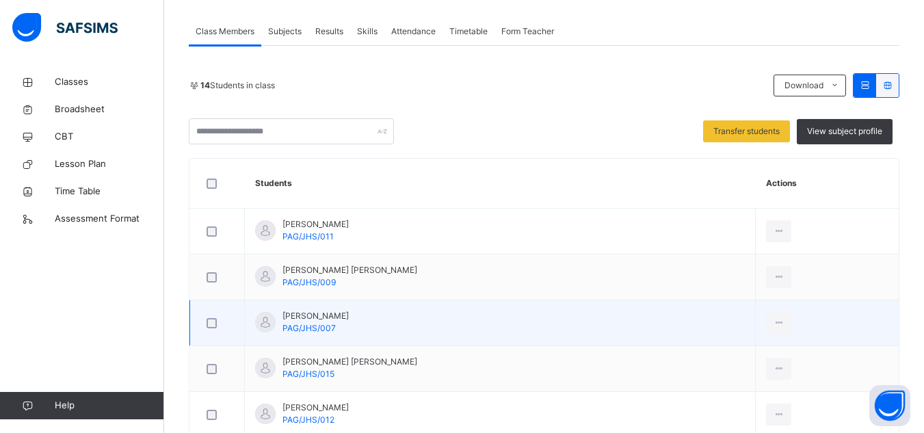
click at [206, 329] on div at bounding box center [217, 323] width 34 height 29
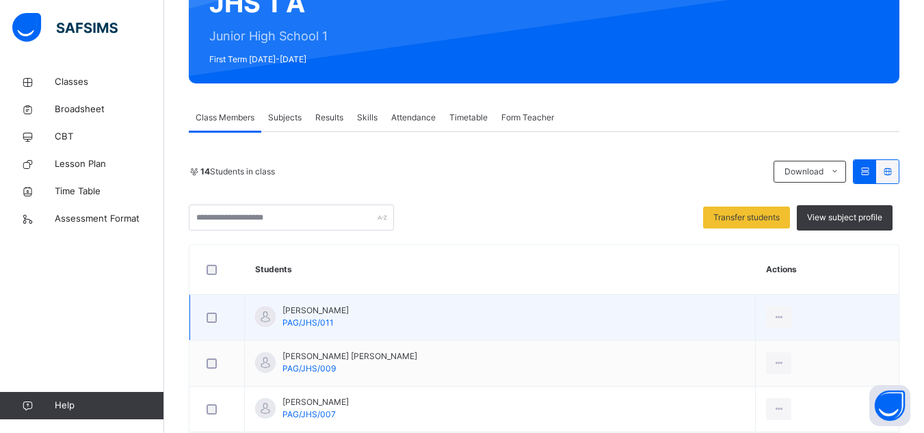
scroll to position [125, 0]
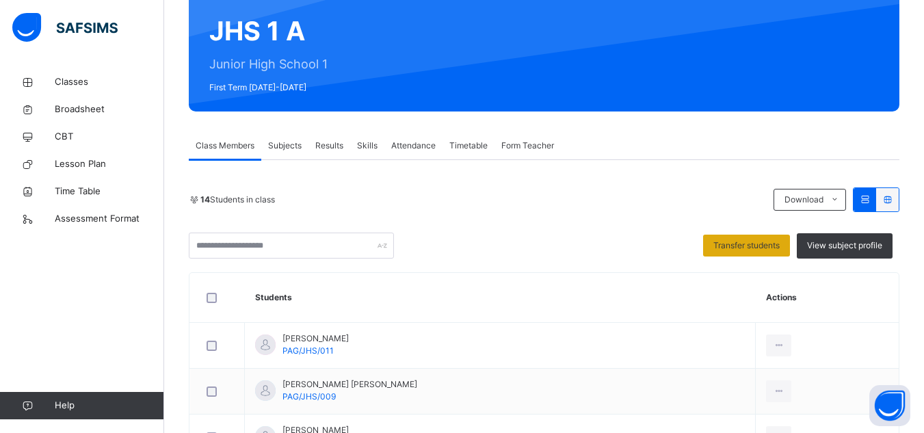
click at [755, 246] on span "Transfer students" at bounding box center [746, 245] width 66 height 12
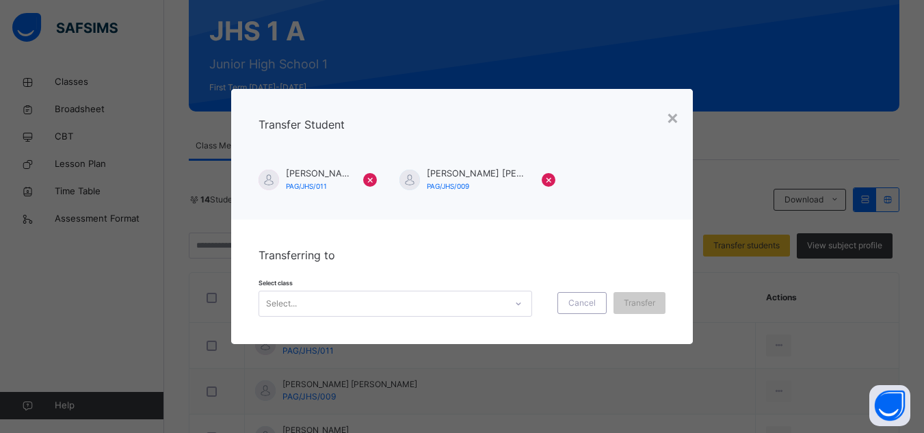
click at [339, 305] on div "Select..." at bounding box center [382, 303] width 246 height 21
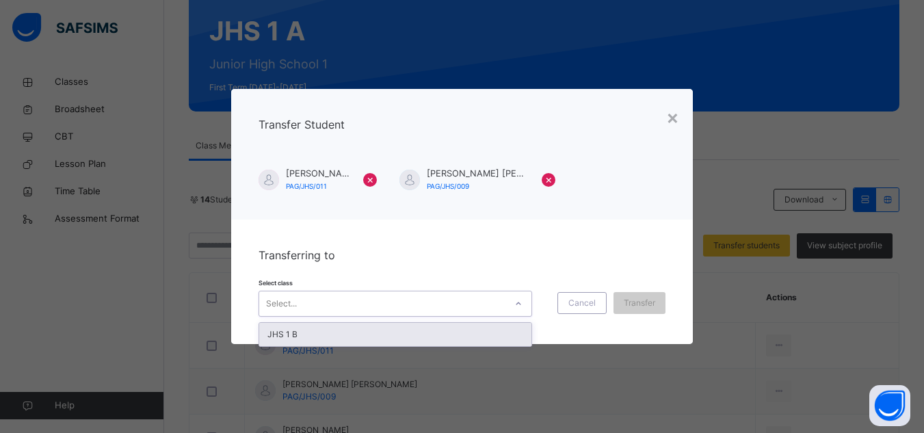
click at [354, 332] on div "JHS 1 B" at bounding box center [395, 334] width 272 height 23
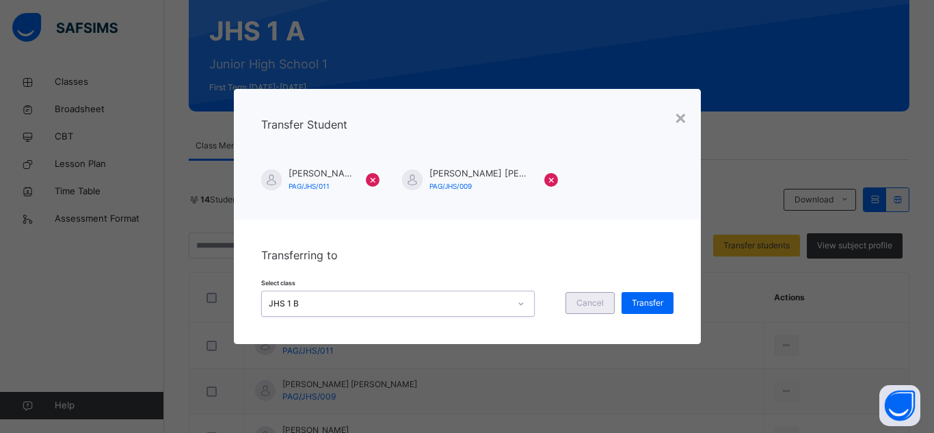
click at [584, 297] on span "Cancel" at bounding box center [590, 303] width 27 height 12
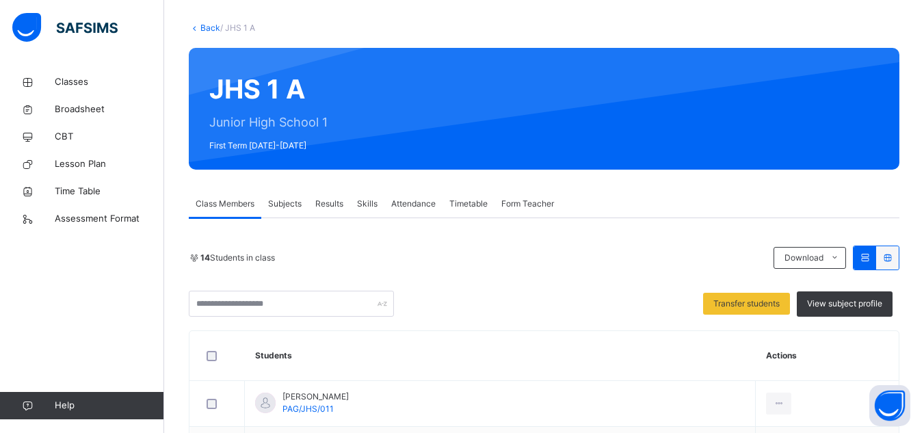
scroll to position [217, 0]
